Goal: Navigation & Orientation: Find specific page/section

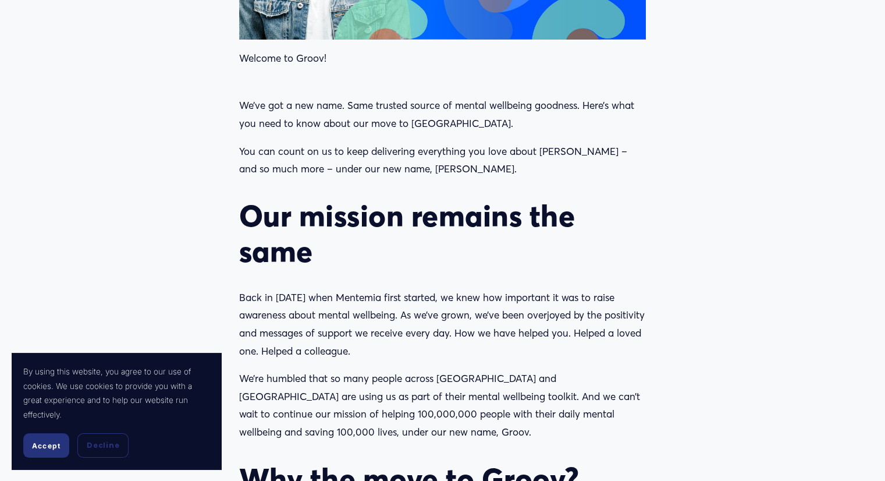
scroll to position [640, 0]
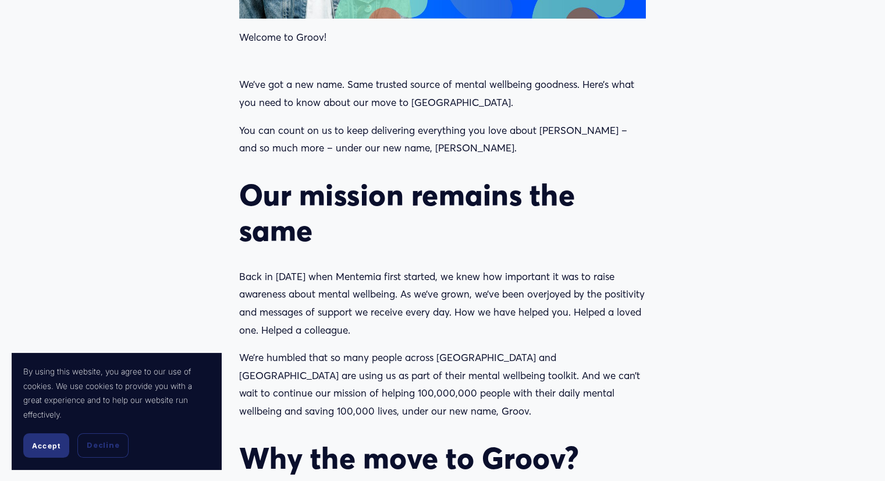
click at [48, 450] on button "Accept" at bounding box center [46, 445] width 46 height 24
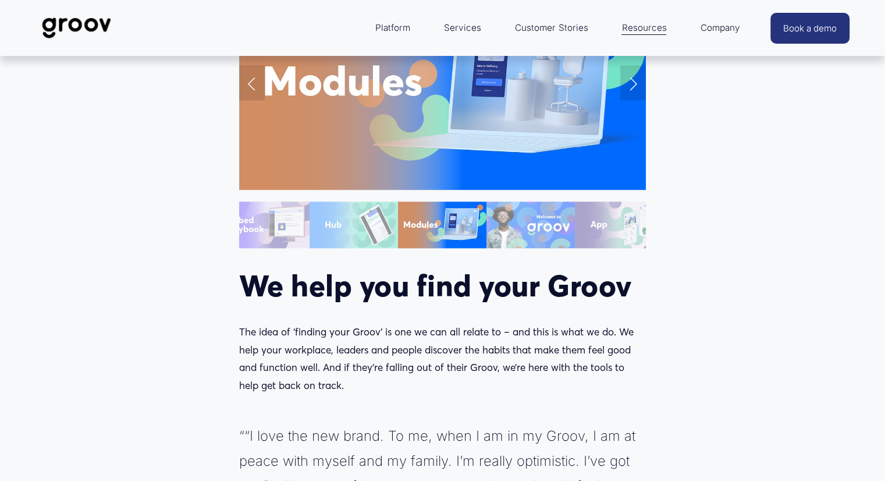
scroll to position [1455, 0]
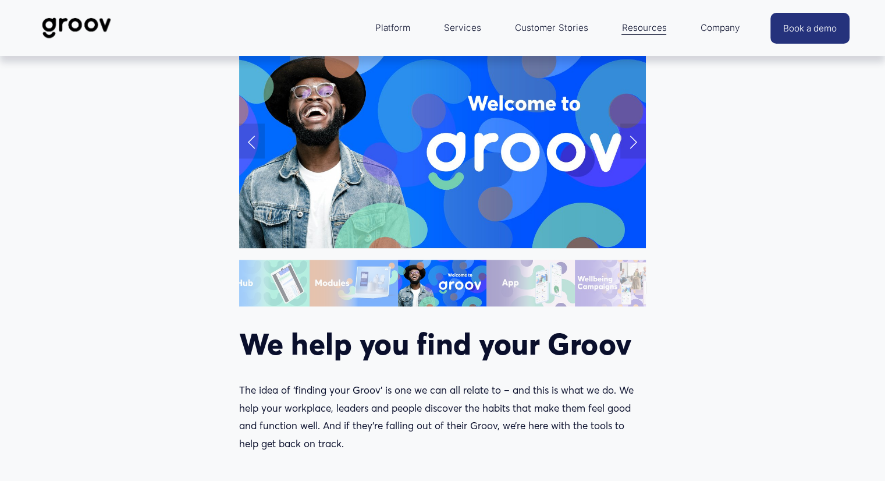
click at [472, 26] on link "Services" at bounding box center [462, 28] width 49 height 28
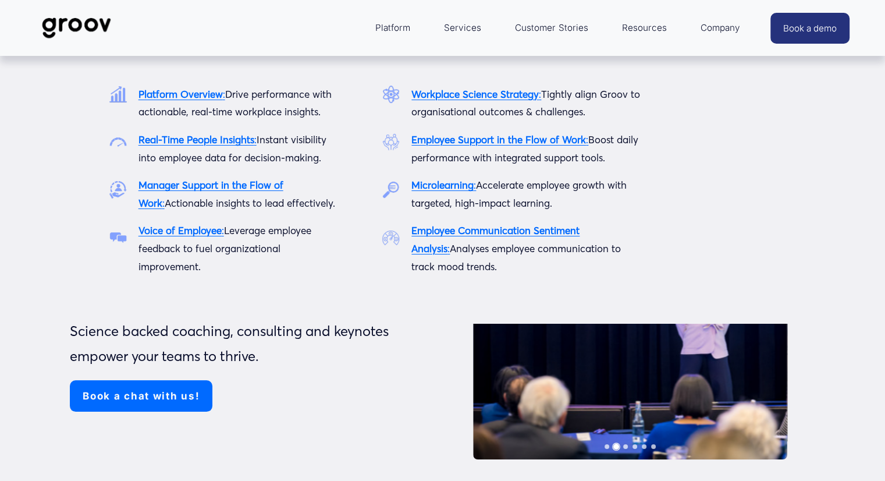
click at [405, 30] on span "Platform" at bounding box center [392, 28] width 35 height 16
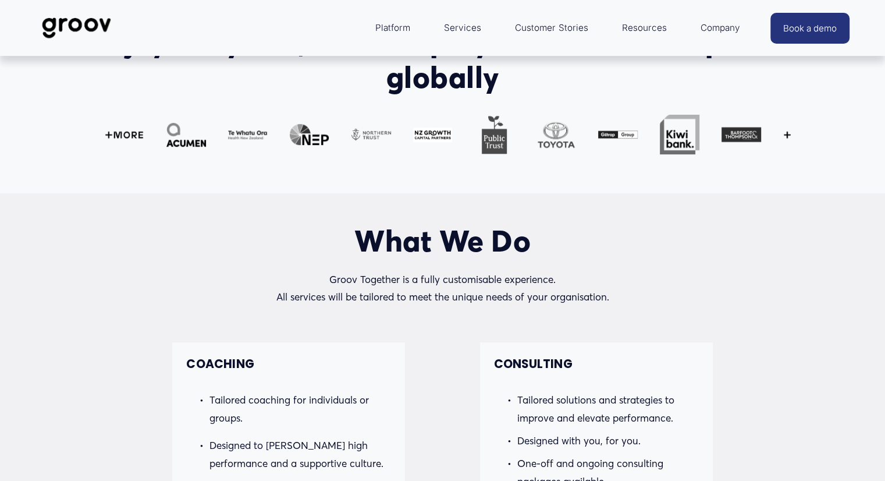
scroll to position [757, 0]
